Goal: Task Accomplishment & Management: Use online tool/utility

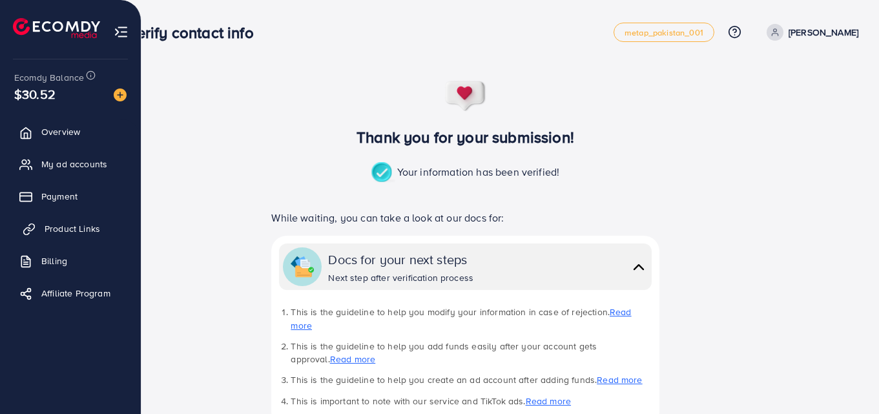
click at [90, 234] on span "Product Links" at bounding box center [73, 228] width 56 height 13
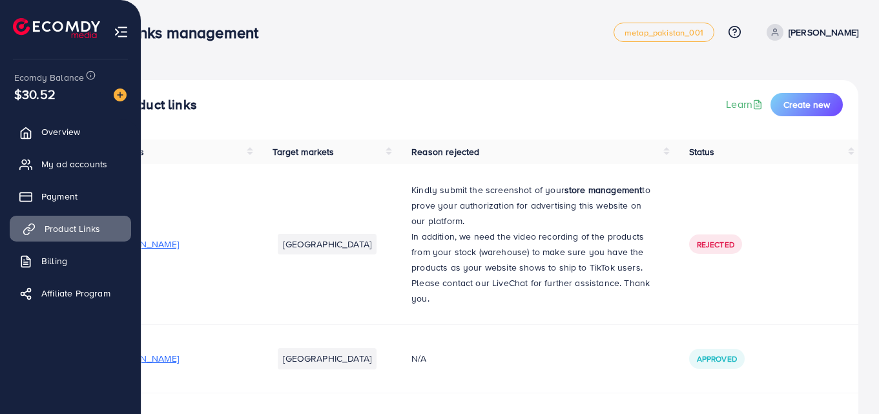
click at [90, 234] on span "Product Links" at bounding box center [73, 228] width 56 height 13
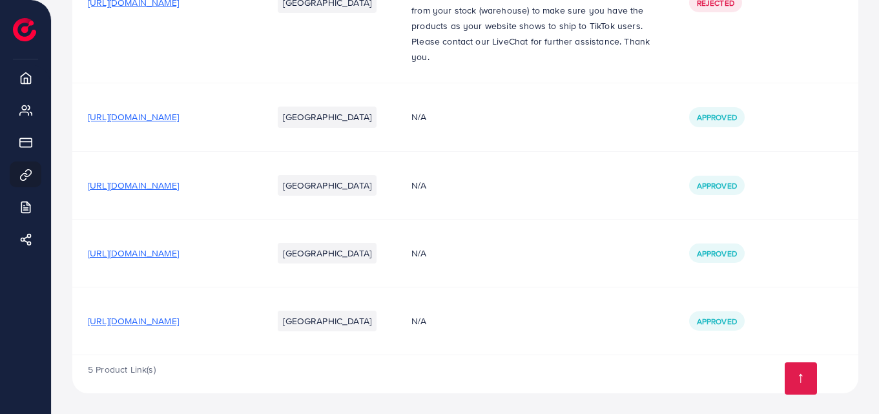
scroll to position [277, 0]
drag, startPoint x: 86, startPoint y: 321, endPoint x: 328, endPoint y: 333, distance: 242.4
click at [257, 333] on td "[URL][DOMAIN_NAME]" at bounding box center [164, 321] width 185 height 68
copy span "[URL][DOMAIN_NAME]"
